Goal: Task Accomplishment & Management: Manage account settings

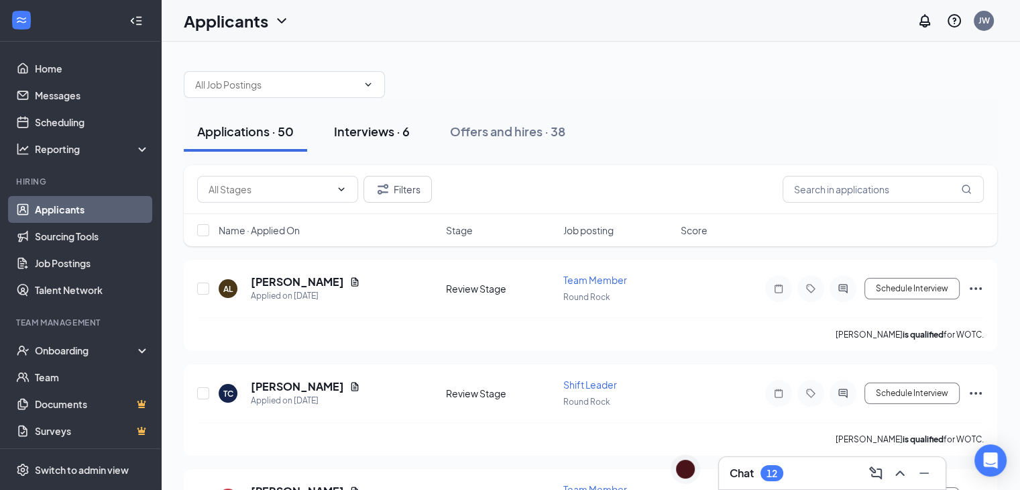
click at [363, 131] on div "Interviews · 6" at bounding box center [372, 131] width 76 height 17
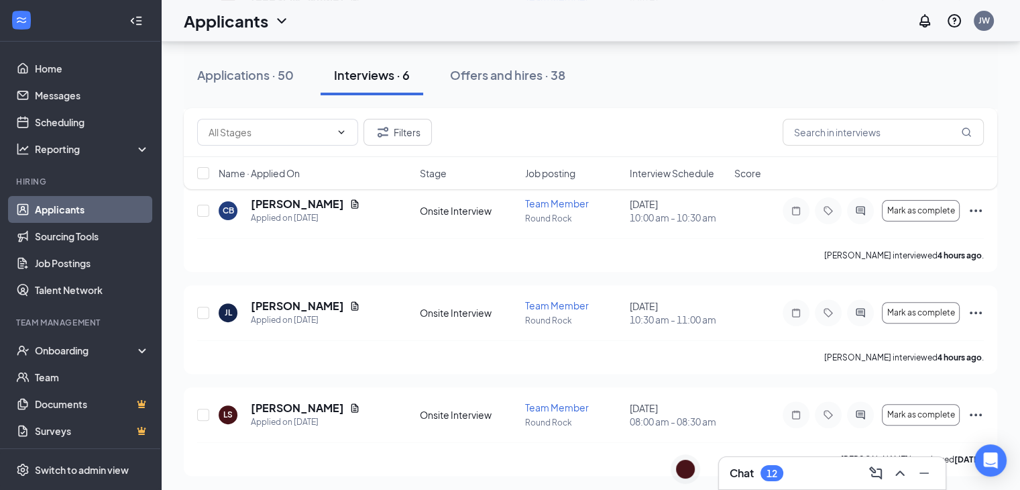
scroll to position [384, 0]
click at [976, 309] on icon "Ellipses" at bounding box center [976, 311] width 16 height 16
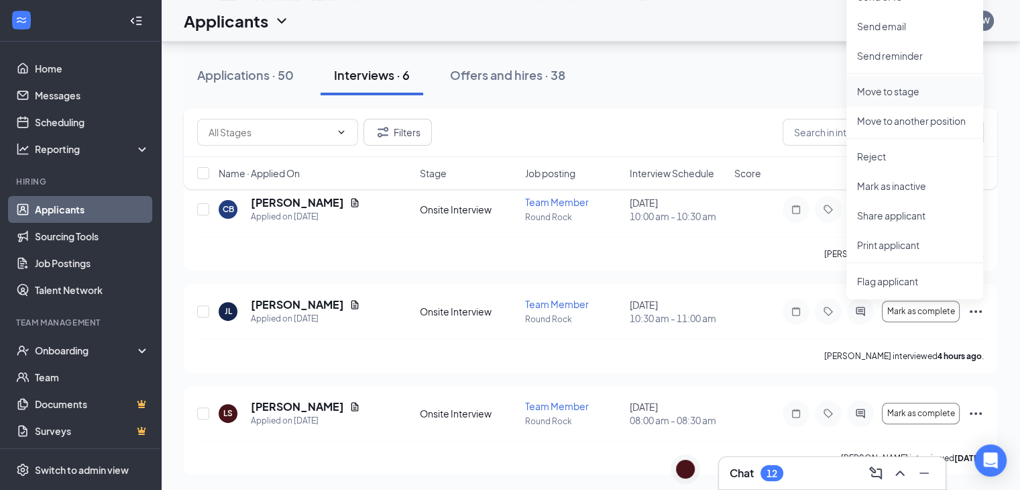
click at [913, 91] on p "Move to stage" at bounding box center [914, 90] width 115 height 13
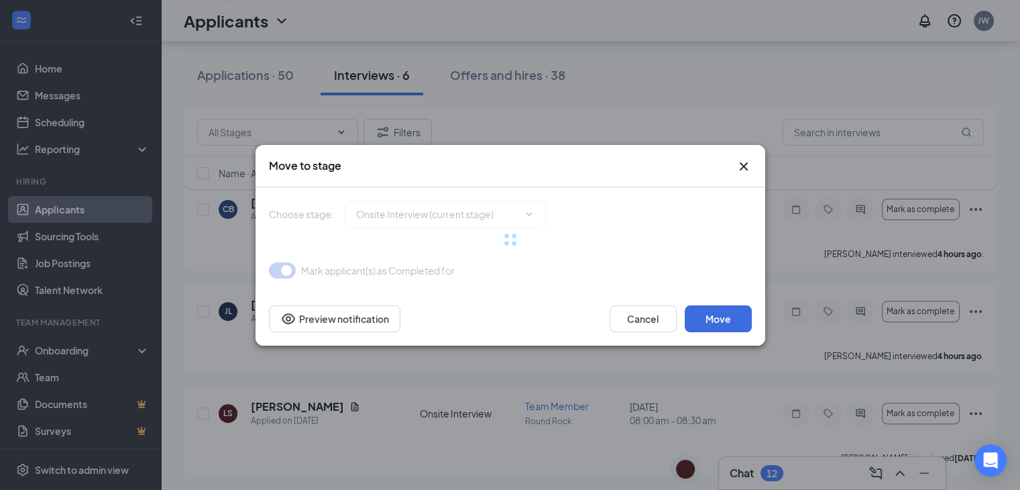
type input "Hiring Complete (final stage)"
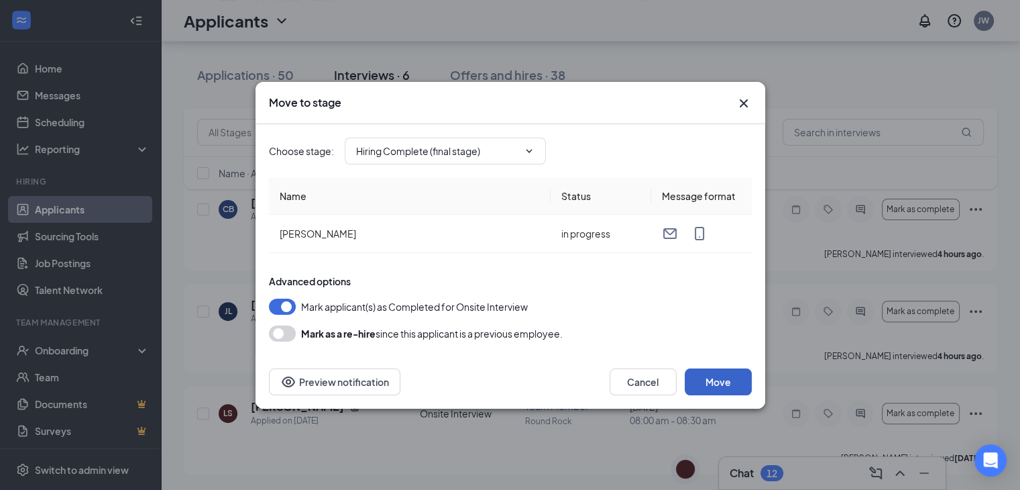
click at [716, 376] on button "Move" at bounding box center [718, 381] width 67 height 27
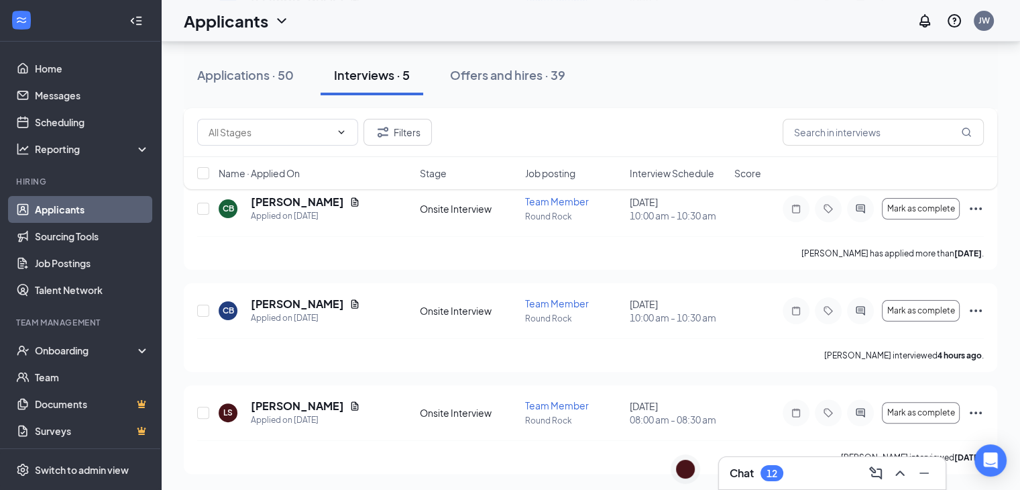
scroll to position [282, 0]
click at [128, 345] on div "Onboarding" at bounding box center [80, 350] width 161 height 27
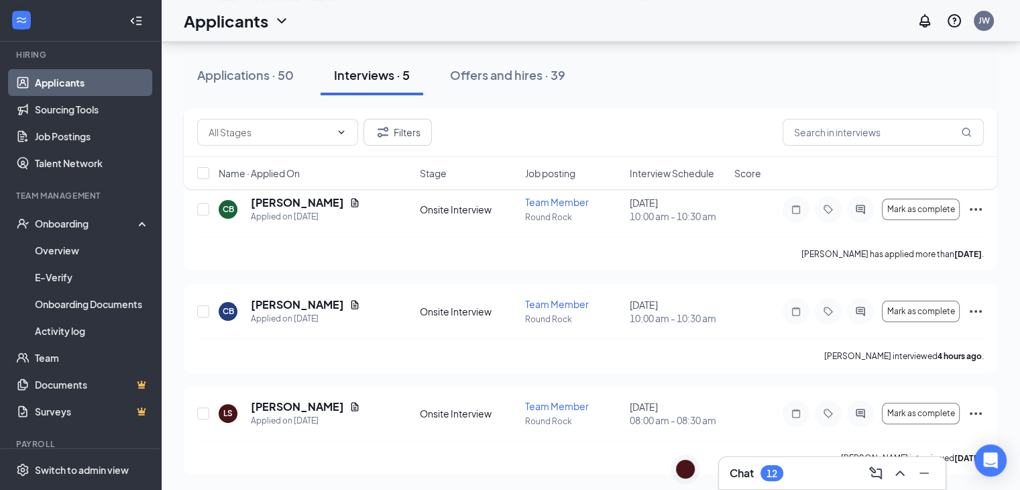
scroll to position [135, 0]
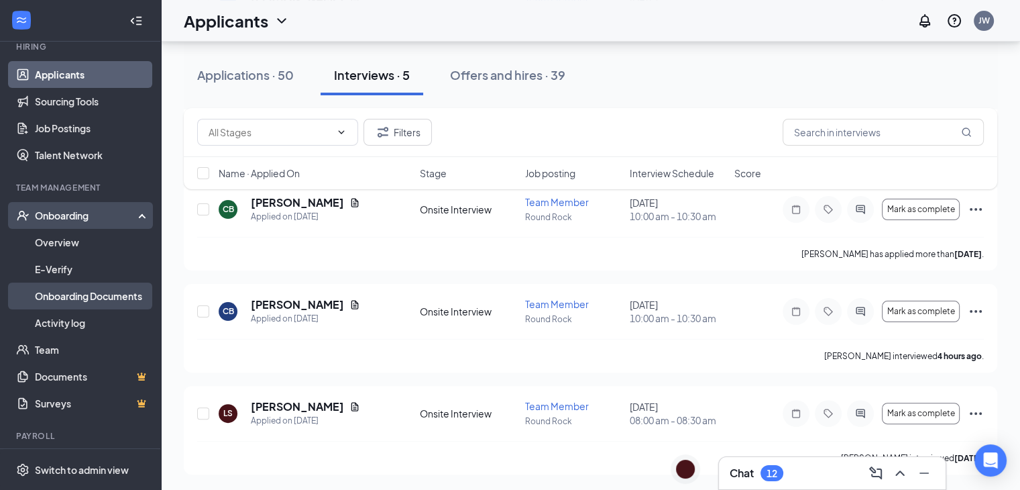
click at [97, 293] on link "Onboarding Documents" at bounding box center [92, 295] width 115 height 27
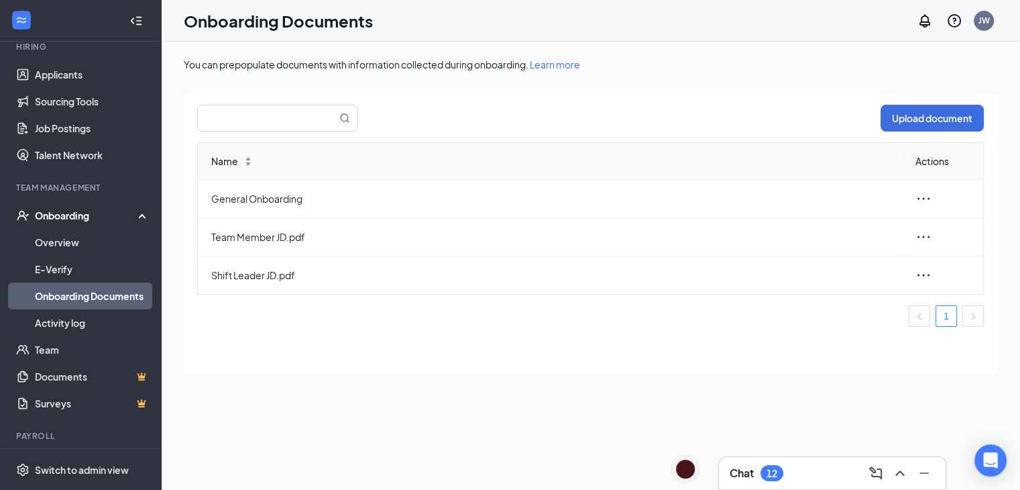
click at [72, 293] on link "Onboarding Documents" at bounding box center [92, 295] width 115 height 27
click at [52, 242] on link "Overview" at bounding box center [92, 242] width 115 height 27
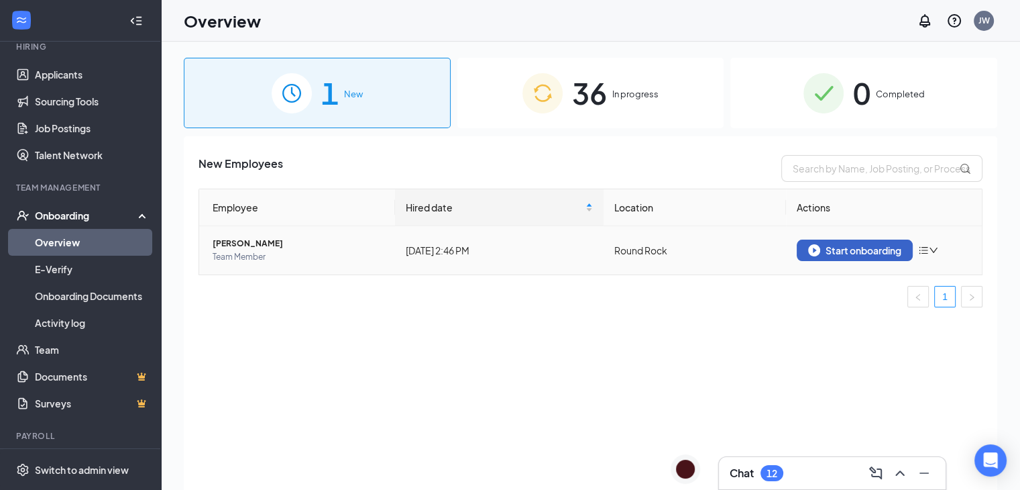
click at [877, 251] on div "Start onboarding" at bounding box center [854, 250] width 93 height 12
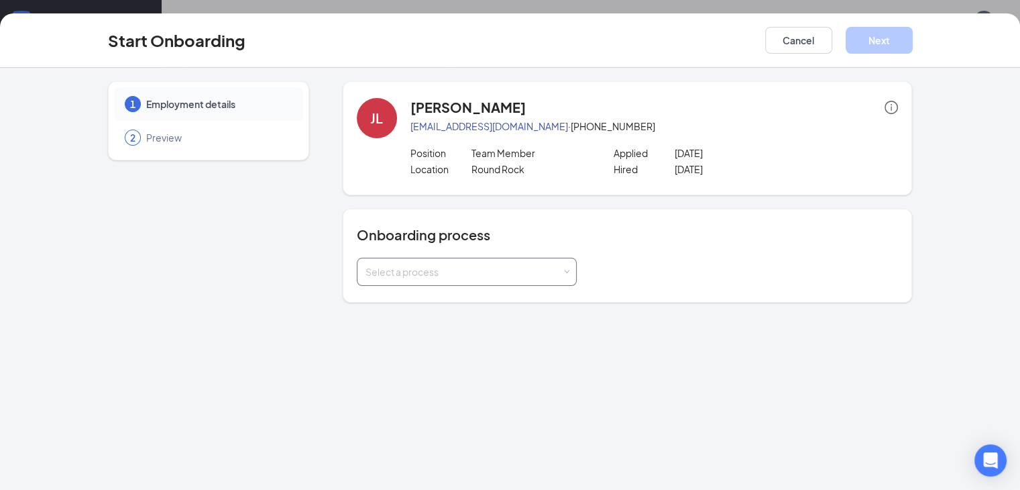
click at [451, 269] on div "Select a process" at bounding box center [463, 271] width 196 height 13
click at [409, 296] on span "General Employee Onboarding" at bounding box center [397, 299] width 139 height 12
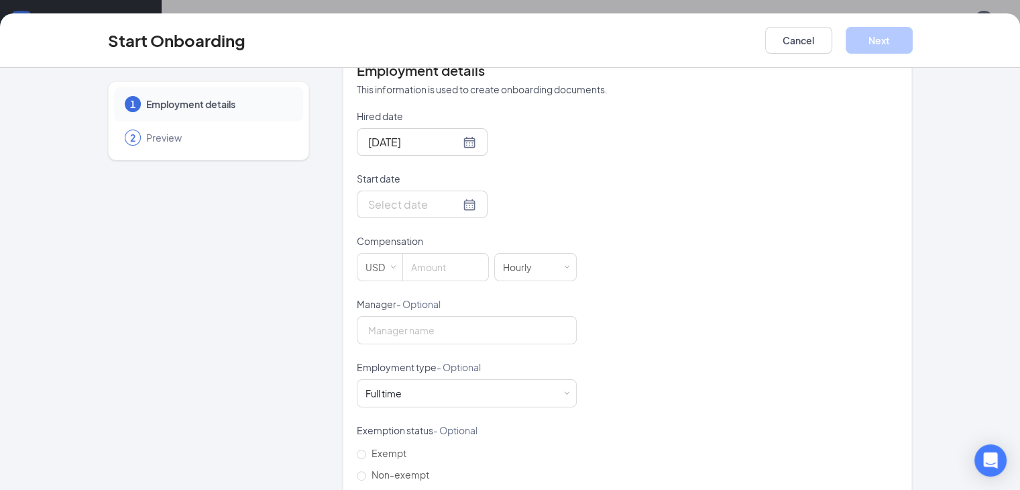
scroll to position [303, 0]
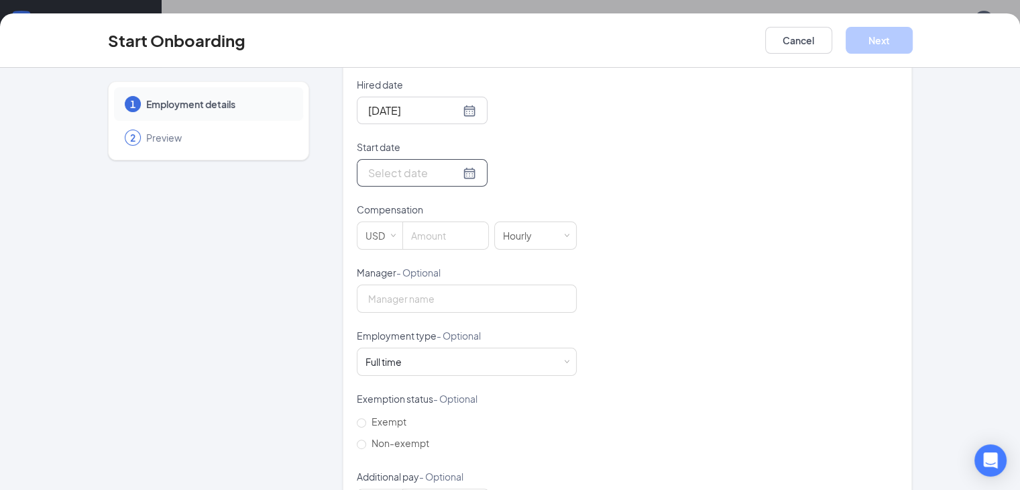
click at [417, 176] on div at bounding box center [422, 172] width 108 height 17
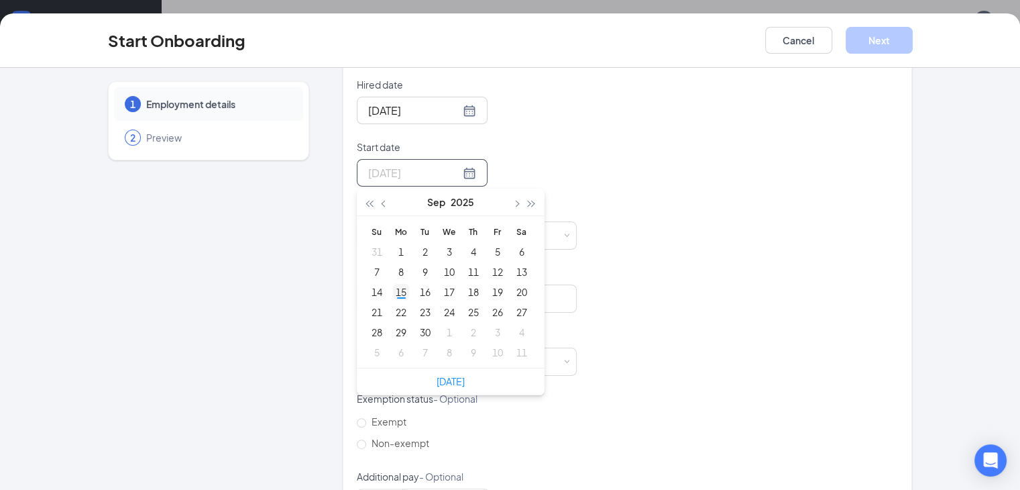
type input "[DATE]"
click at [393, 292] on div "15" at bounding box center [401, 292] width 16 height 16
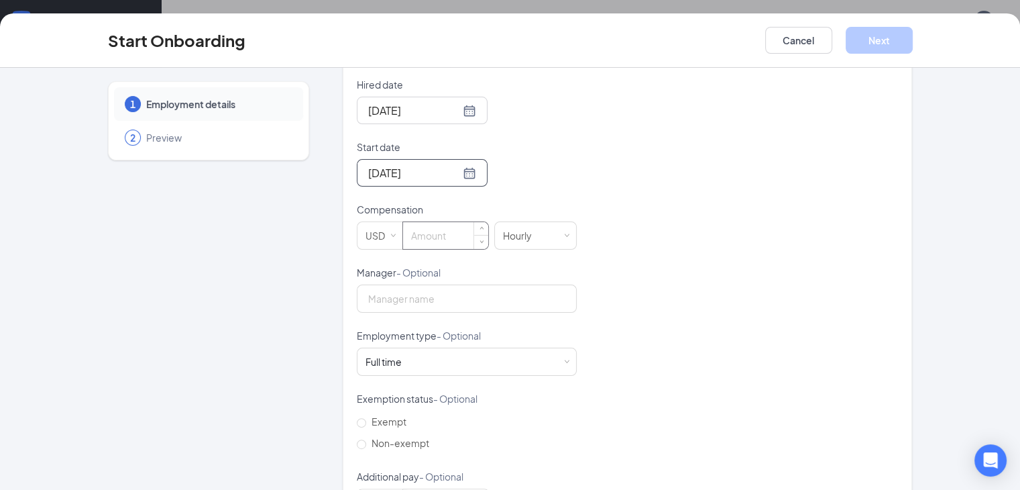
click at [403, 233] on input at bounding box center [445, 235] width 85 height 27
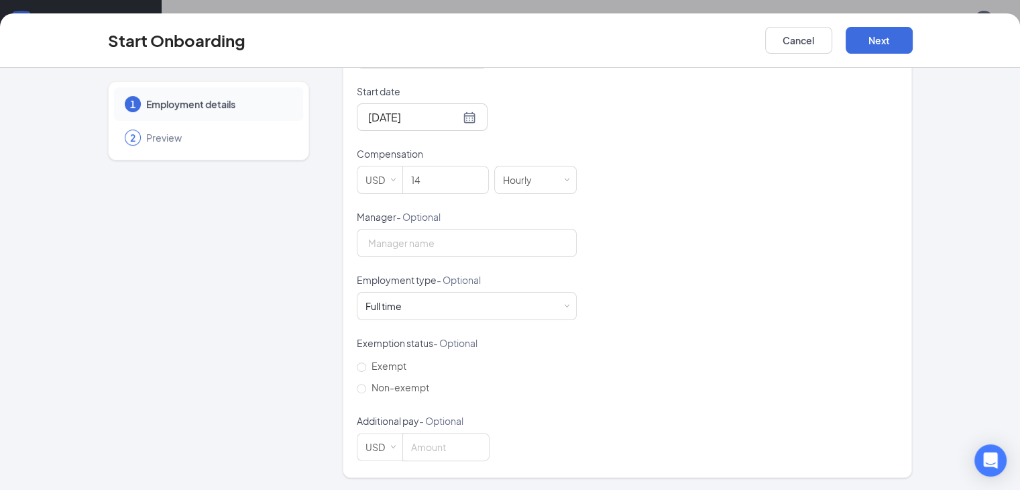
click at [631, 229] on div "Hired date [DATE] Start date [DATE] [DATE] Su Mo Tu We Th Fr Sa 31 1 2 3 4 5 6 …" at bounding box center [628, 241] width 542 height 439
click at [403, 180] on input "14" at bounding box center [445, 179] width 85 height 27
type input "14"
click at [571, 167] on div "Hired date [DATE] Start date [DATE] [DATE] Su Mo Tu We Th Fr Sa 31 1 2 3 4 5 6 …" at bounding box center [628, 241] width 542 height 439
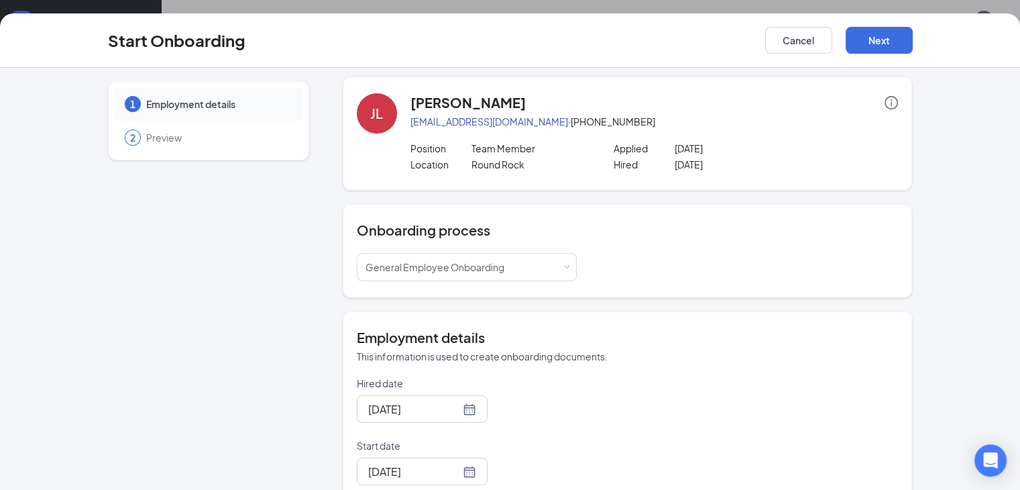
scroll to position [0, 0]
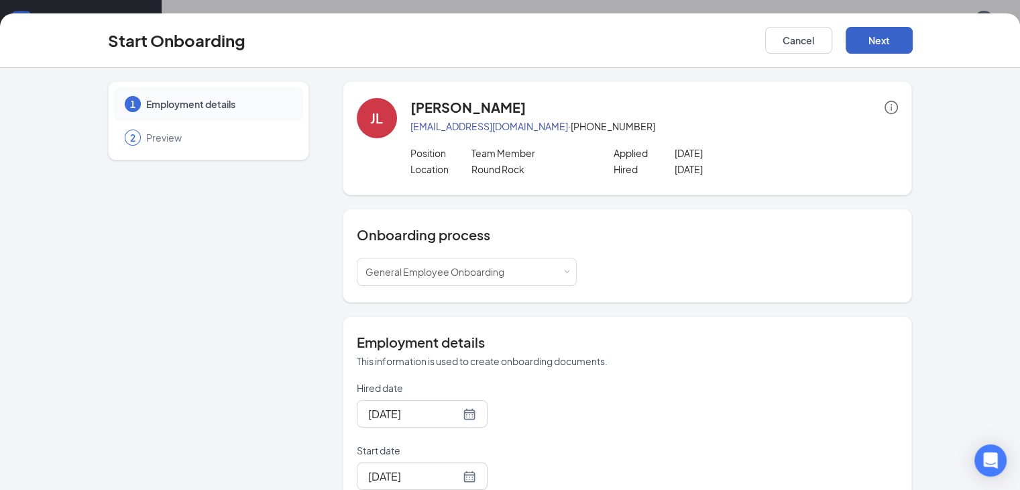
click at [913, 41] on button "Next" at bounding box center [879, 40] width 67 height 27
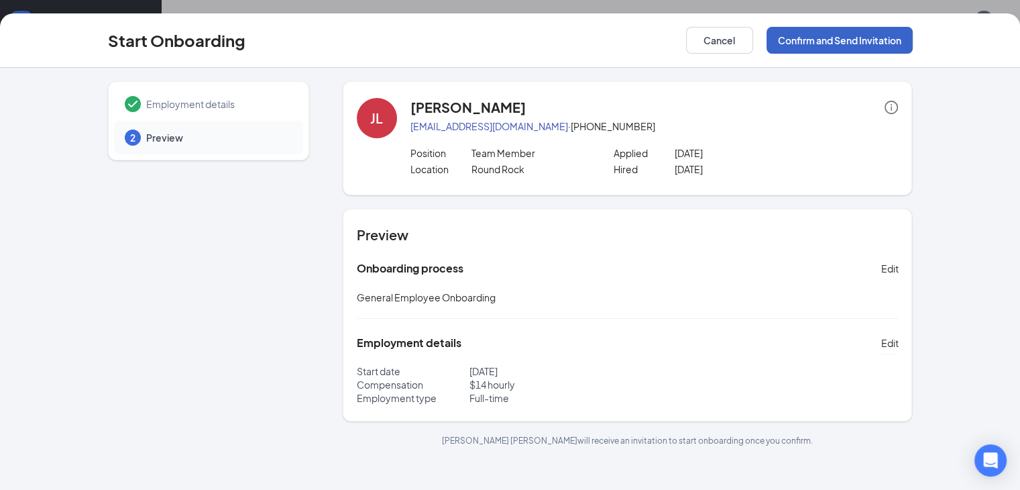
drag, startPoint x: 949, startPoint y: 42, endPoint x: 954, endPoint y: 178, distance: 135.6
click at [954, 178] on div "Start Onboarding Cancel Confirm and Send Invitation Employment details 2 Previe…" at bounding box center [510, 251] width 1020 height 476
click at [913, 38] on button "Confirm and Send Invitation" at bounding box center [840, 40] width 146 height 27
